Goal: Task Accomplishment & Management: Use online tool/utility

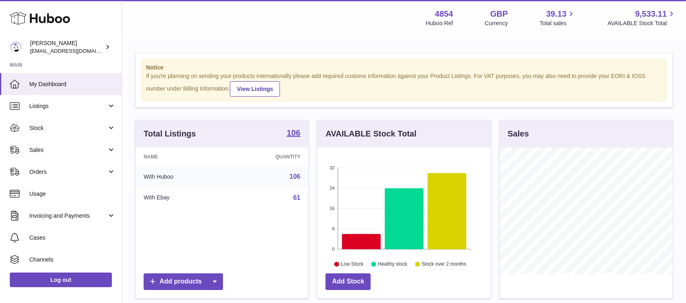
scroll to position [127, 173]
click at [75, 148] on span "Sales" at bounding box center [68, 150] width 78 height 8
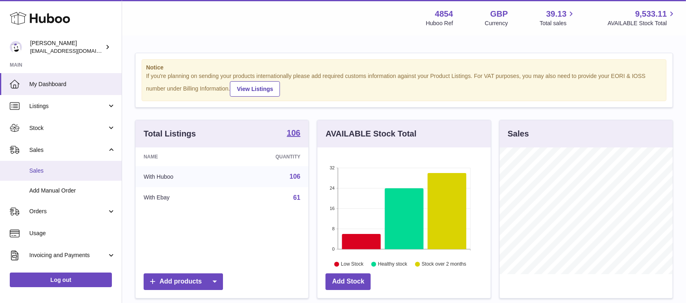
click at [68, 170] on span "Sales" at bounding box center [72, 171] width 86 height 8
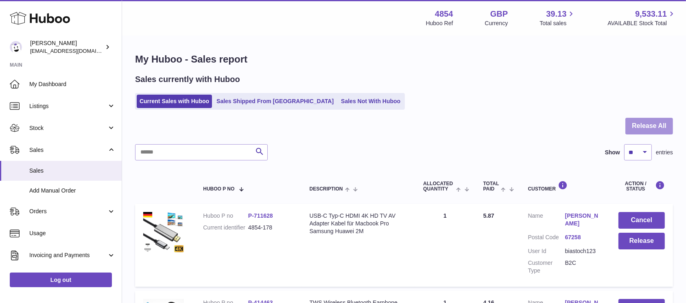
click at [647, 130] on button "Release All" at bounding box center [649, 126] width 48 height 17
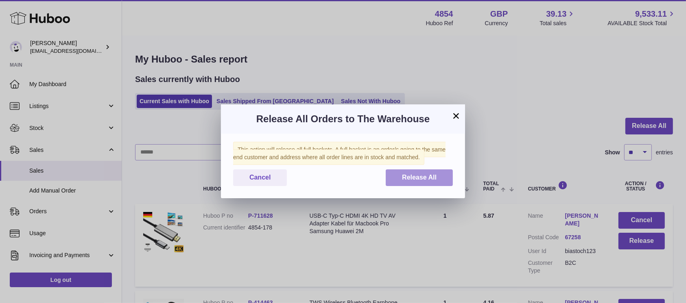
click at [416, 180] on span "Release All" at bounding box center [419, 177] width 35 height 7
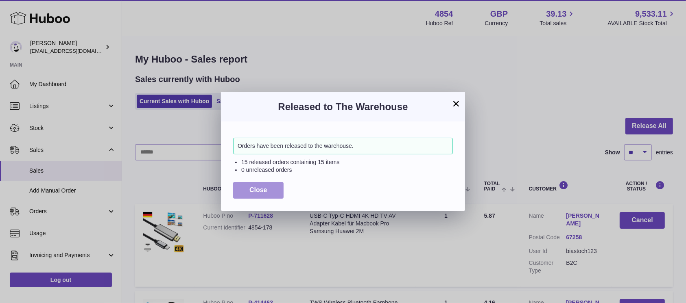
click at [275, 189] on button "Close" at bounding box center [258, 190] width 50 height 17
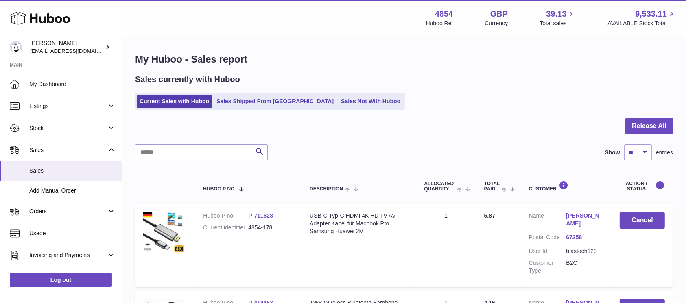
click at [342, 109] on ul "Current Sales with Huboo Sales Shipped From Huboo Sales Not With Huboo" at bounding box center [270, 101] width 270 height 17
click at [342, 106] on link "Sales Not With Huboo" at bounding box center [370, 101] width 65 height 13
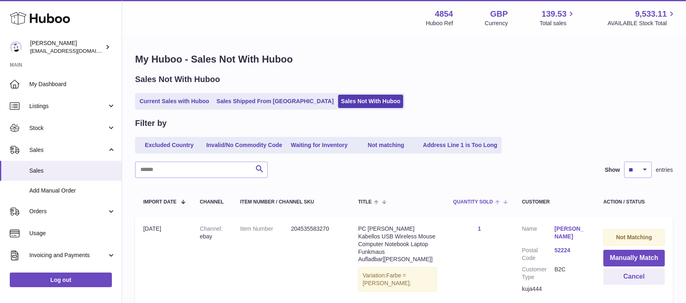
scroll to position [108, 0]
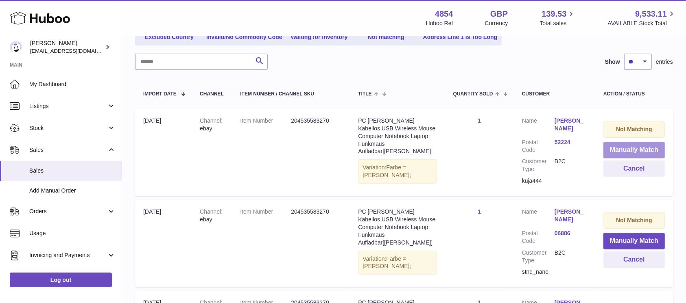
click at [630, 152] on button "Manually Match" at bounding box center [633, 150] width 61 height 17
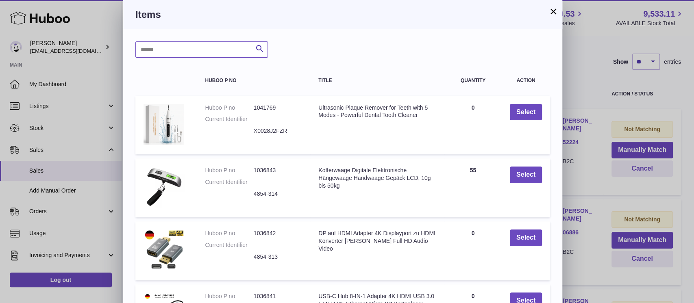
click at [229, 47] on input "text" at bounding box center [201, 49] width 133 height 16
type input "*****"
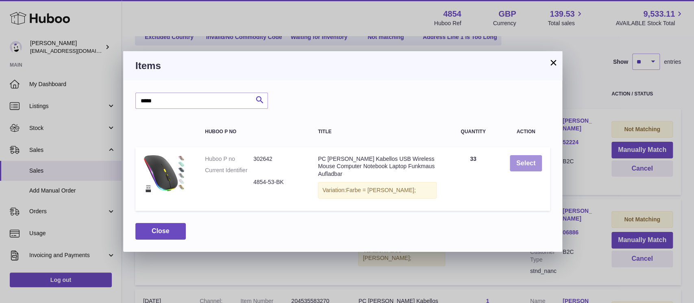
click at [522, 165] on button "Select" at bounding box center [526, 163] width 32 height 17
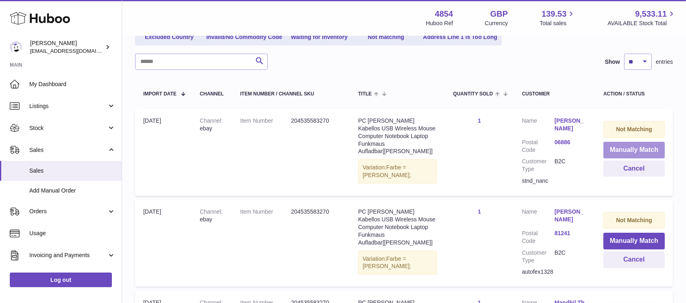
click at [636, 150] on button "Manually Match" at bounding box center [633, 150] width 61 height 17
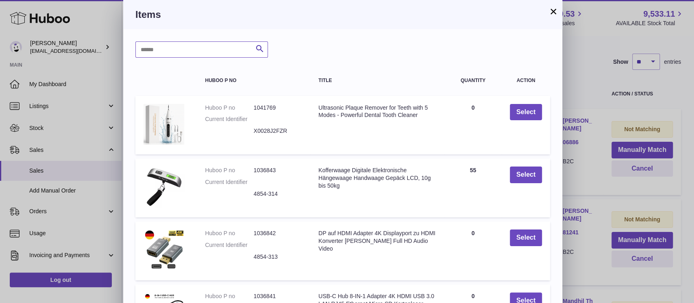
click at [229, 56] on input "text" at bounding box center [201, 49] width 133 height 16
type input "*****"
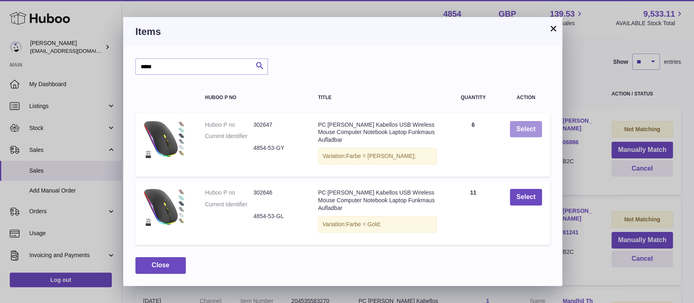
click at [524, 129] on button "Select" at bounding box center [526, 129] width 32 height 17
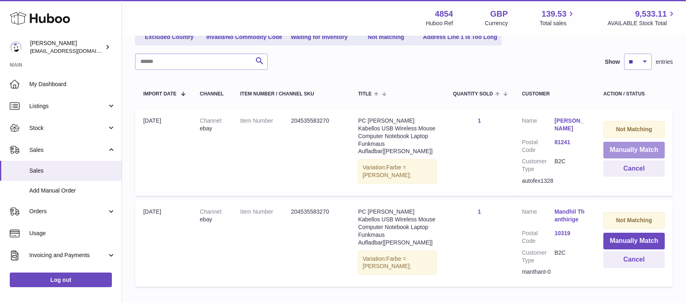
click at [628, 148] on button "Manually Match" at bounding box center [633, 150] width 61 height 17
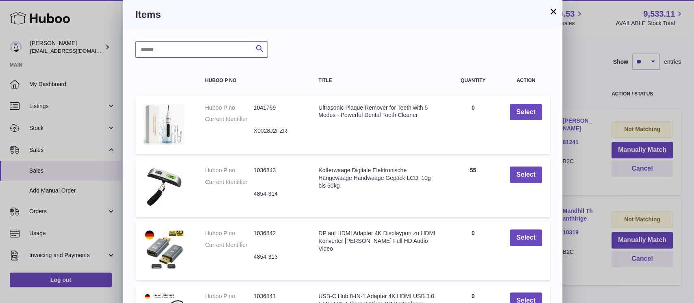
click at [211, 49] on input "text" at bounding box center [201, 49] width 133 height 16
type input "*****"
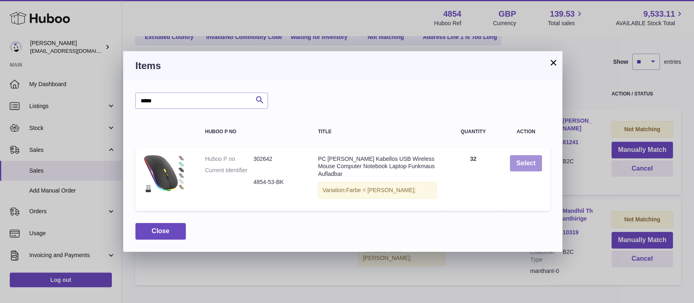
click at [523, 164] on button "Select" at bounding box center [526, 163] width 32 height 17
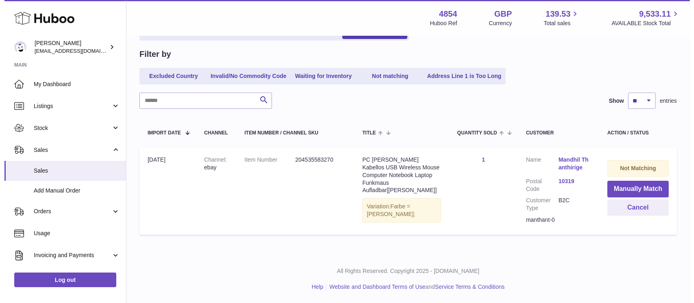
scroll to position [68, 0]
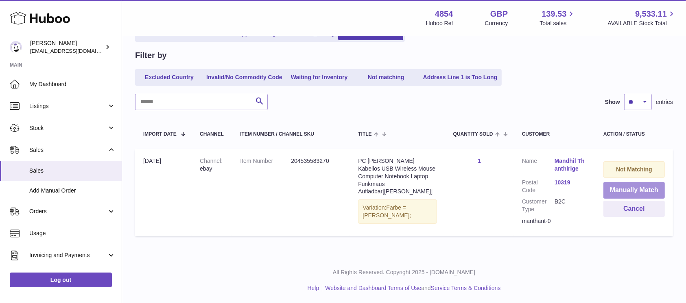
click at [619, 190] on button "Manually Match" at bounding box center [633, 190] width 61 height 17
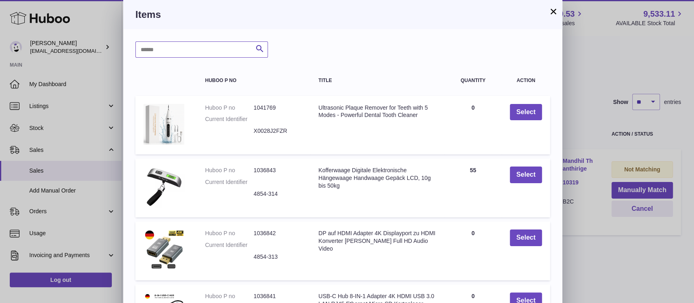
click at [199, 47] on input "text" at bounding box center [201, 49] width 133 height 16
type input "*****"
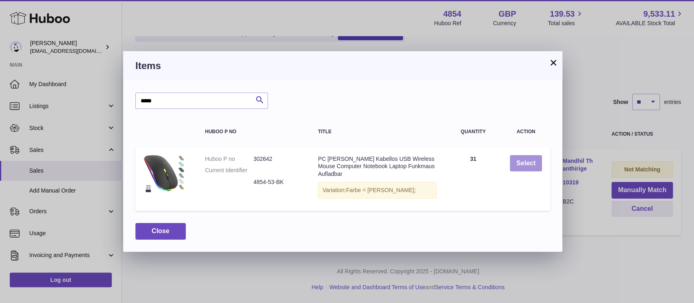
click at [527, 162] on button "Select" at bounding box center [526, 163] width 32 height 17
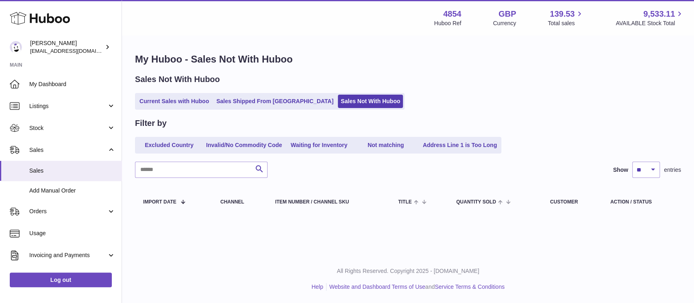
scroll to position [0, 0]
click at [190, 103] on link "Current Sales with Huboo" at bounding box center [174, 101] width 75 height 13
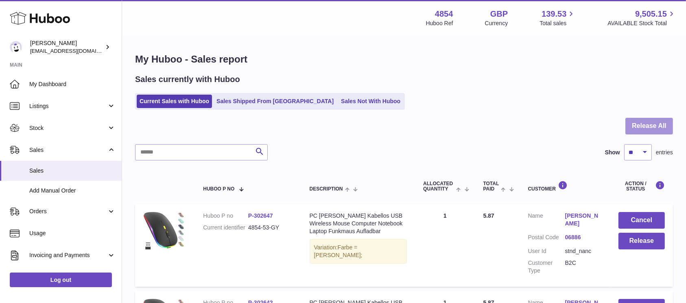
click at [651, 126] on button "Release All" at bounding box center [649, 126] width 48 height 17
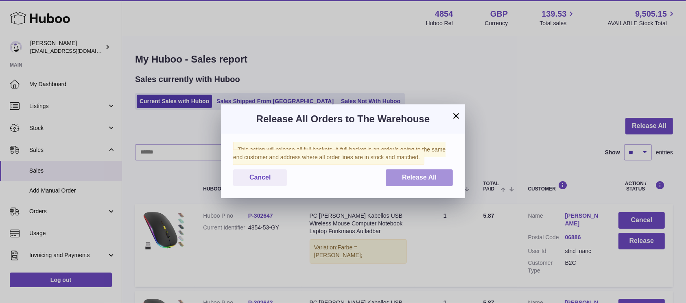
click at [415, 172] on button "Release All" at bounding box center [419, 178] width 67 height 17
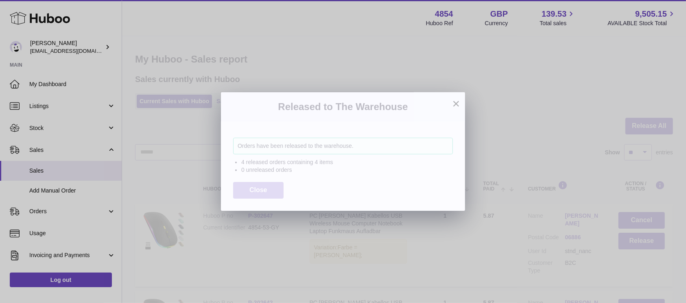
click at [264, 187] on span "Close" at bounding box center [258, 190] width 18 height 7
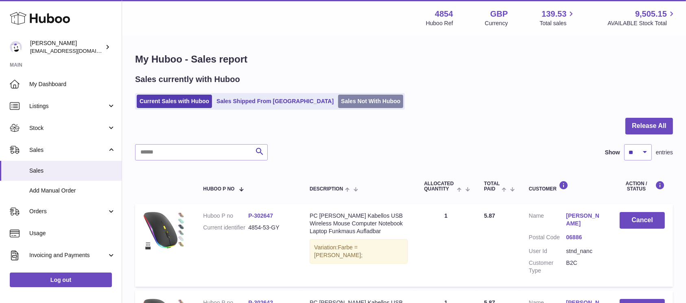
click at [338, 106] on link "Sales Not With Huboo" at bounding box center [370, 101] width 65 height 13
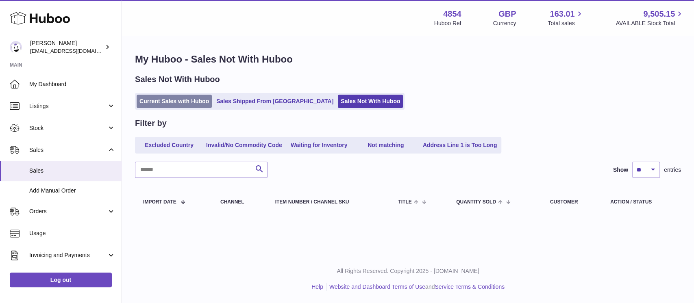
click at [198, 97] on link "Current Sales with Huboo" at bounding box center [174, 101] width 75 height 13
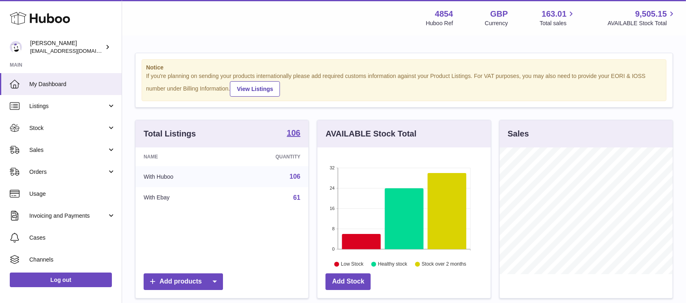
scroll to position [127, 173]
click at [83, 147] on span "Sales" at bounding box center [68, 150] width 78 height 8
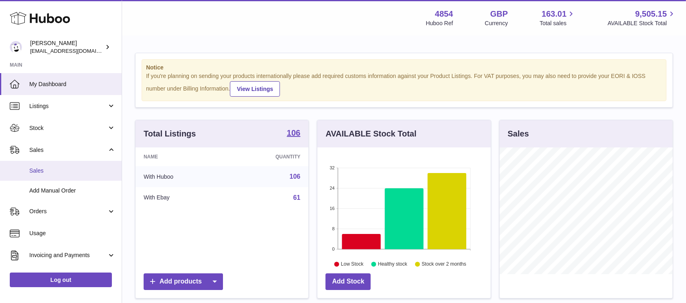
click at [72, 165] on link "Sales" at bounding box center [61, 171] width 122 height 20
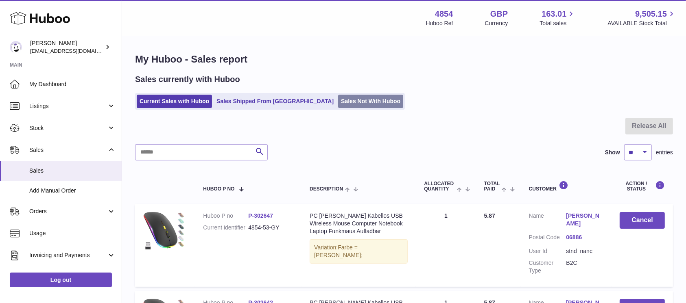
click at [355, 98] on link "Sales Not With Huboo" at bounding box center [370, 101] width 65 height 13
